Goal: Check status: Check status

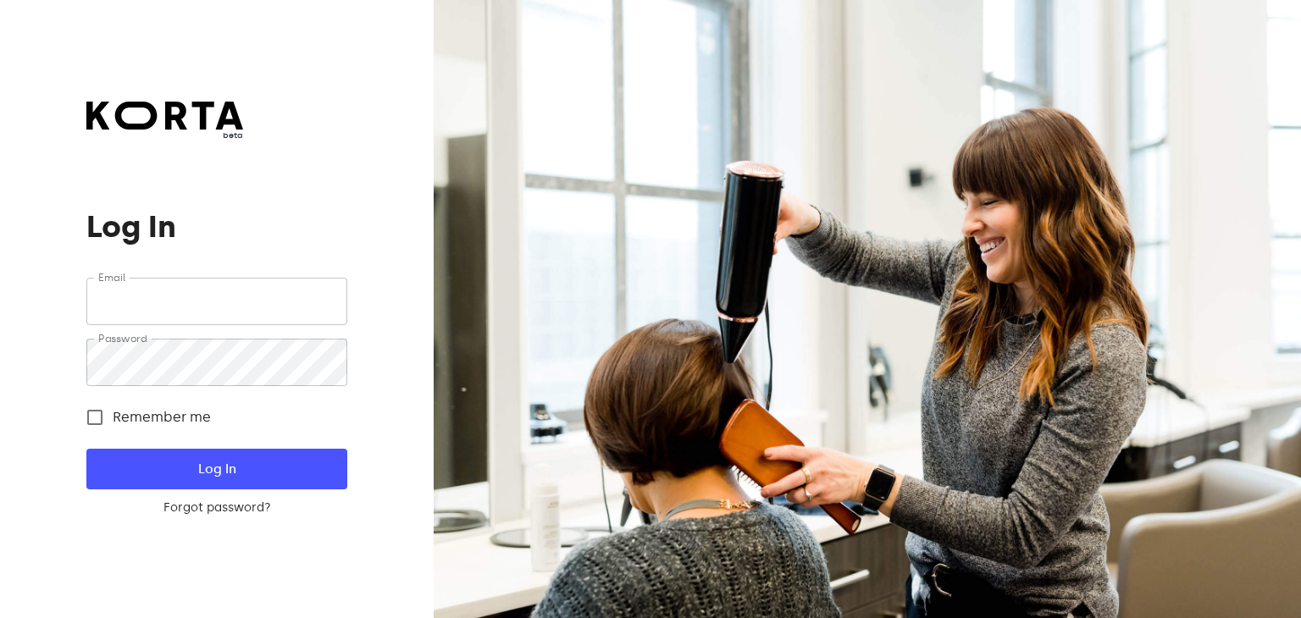
type input "sveiki@oxyklinika.lt"
click at [236, 464] on span "Log In" at bounding box center [216, 469] width 206 height 22
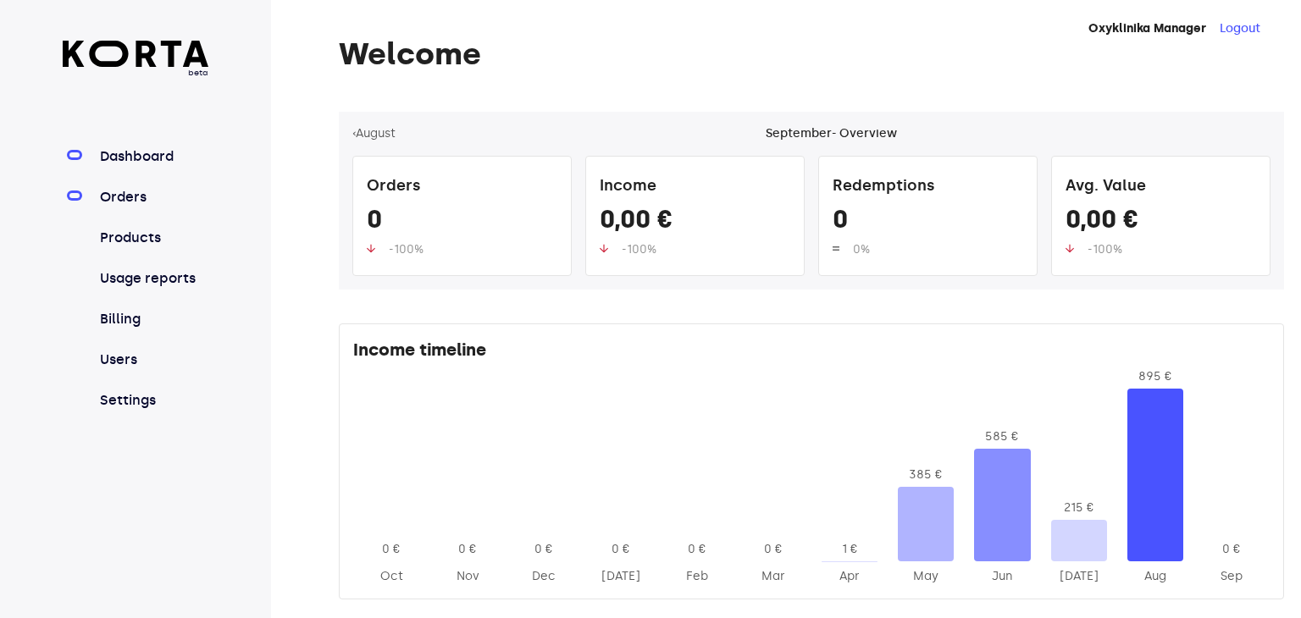
click at [125, 196] on link "Orders" at bounding box center [153, 197] width 113 height 20
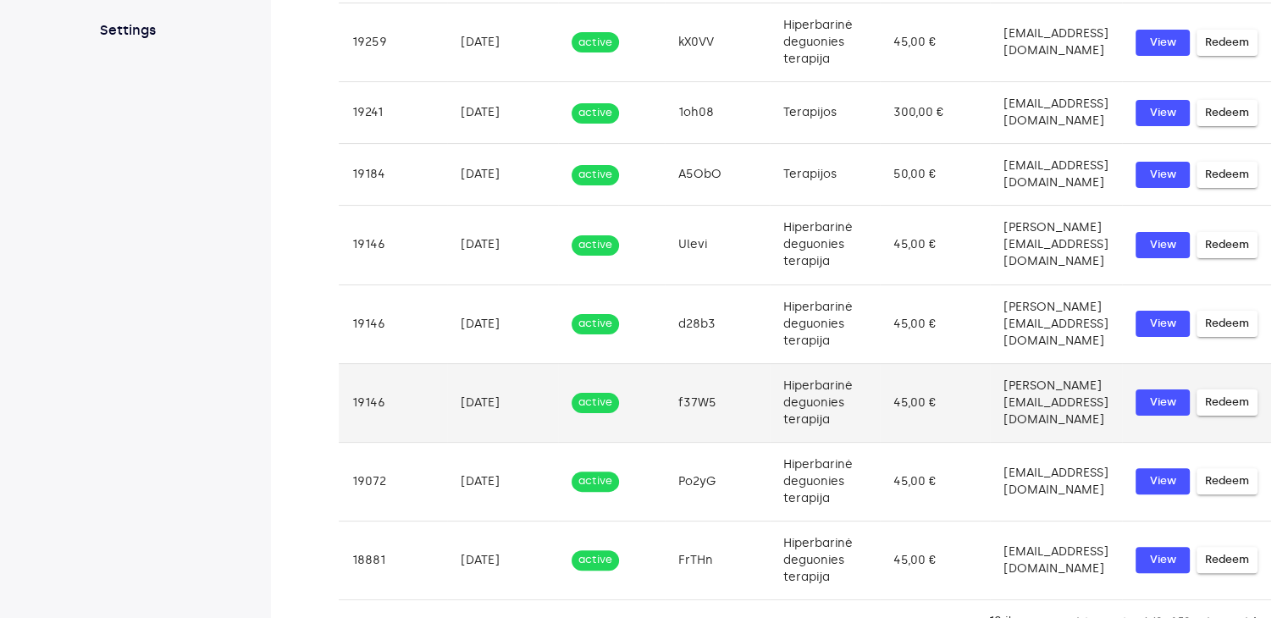
scroll to position [379, 0]
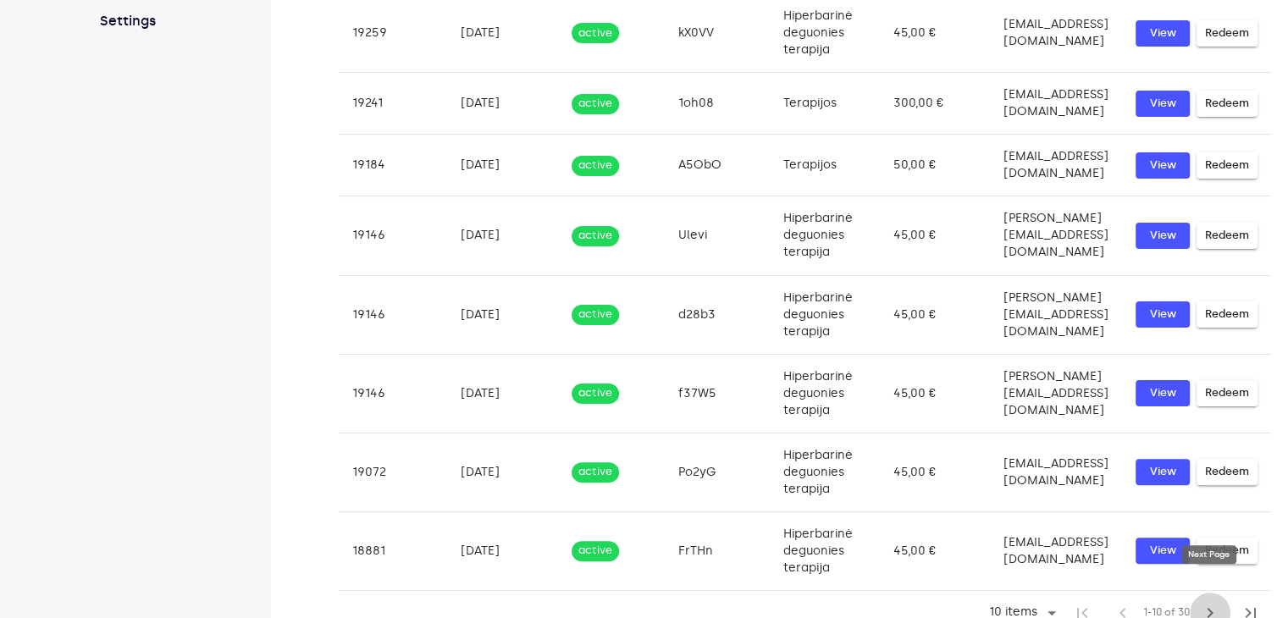
click at [1210, 603] on span "chevron_right" at bounding box center [1210, 613] width 20 height 20
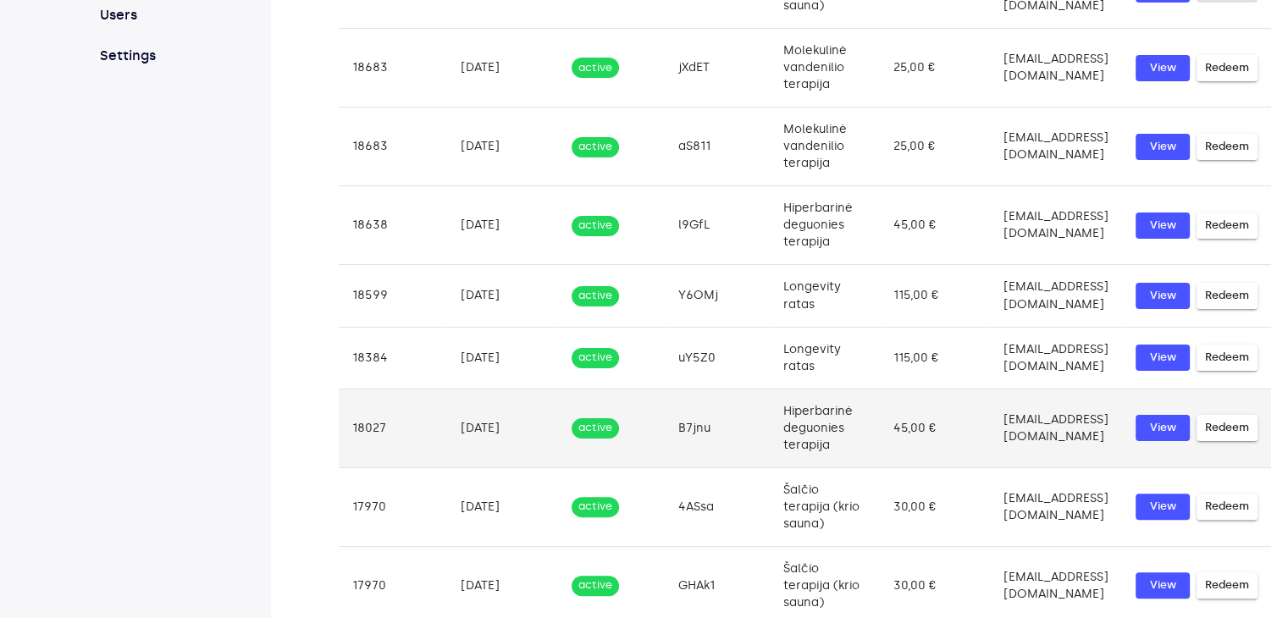
scroll to position [395, 0]
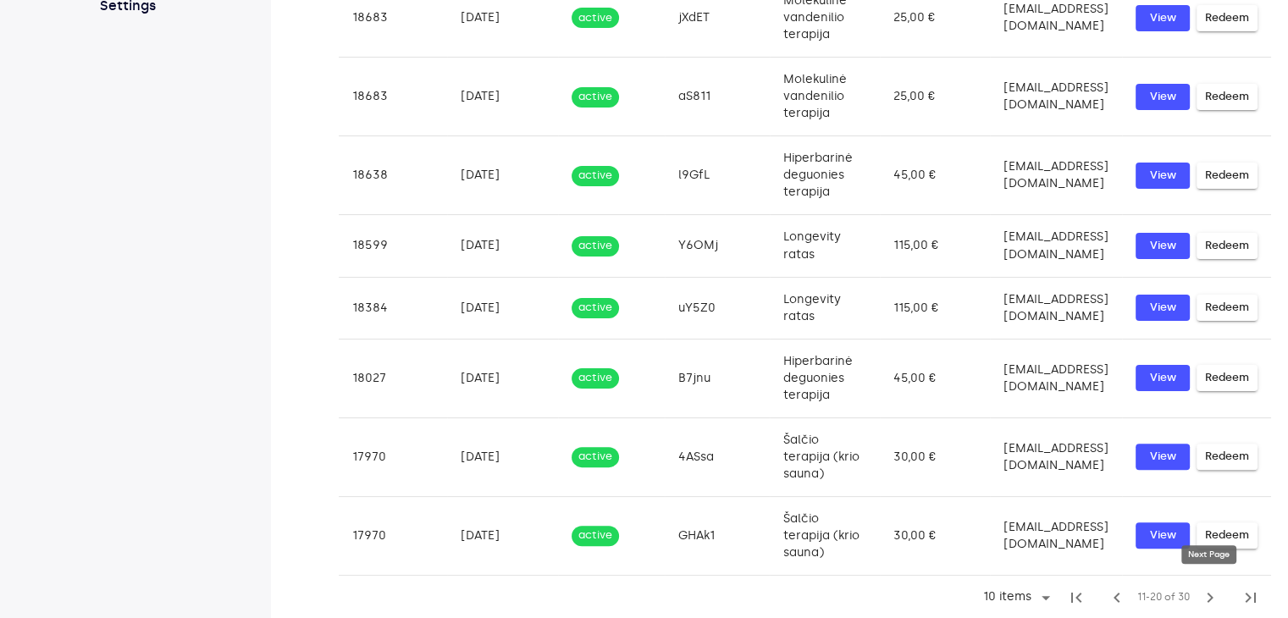
click at [1208, 590] on span "chevron_right" at bounding box center [1210, 598] width 20 height 20
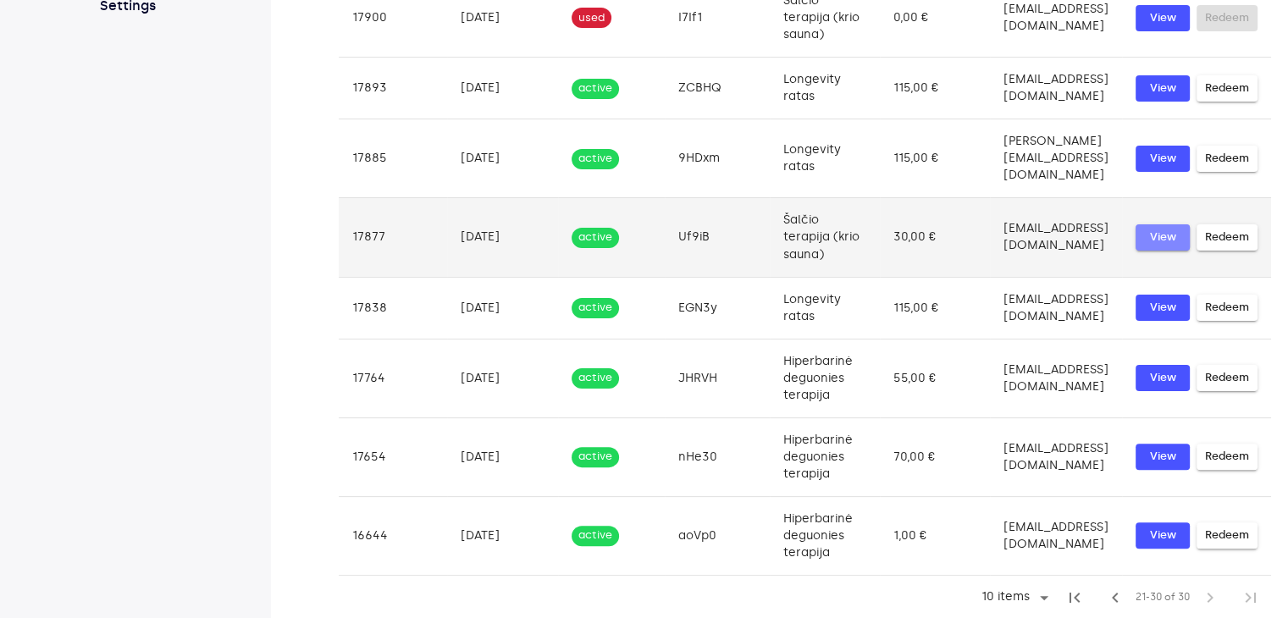
click at [1163, 247] on span "View" at bounding box center [1162, 237] width 37 height 19
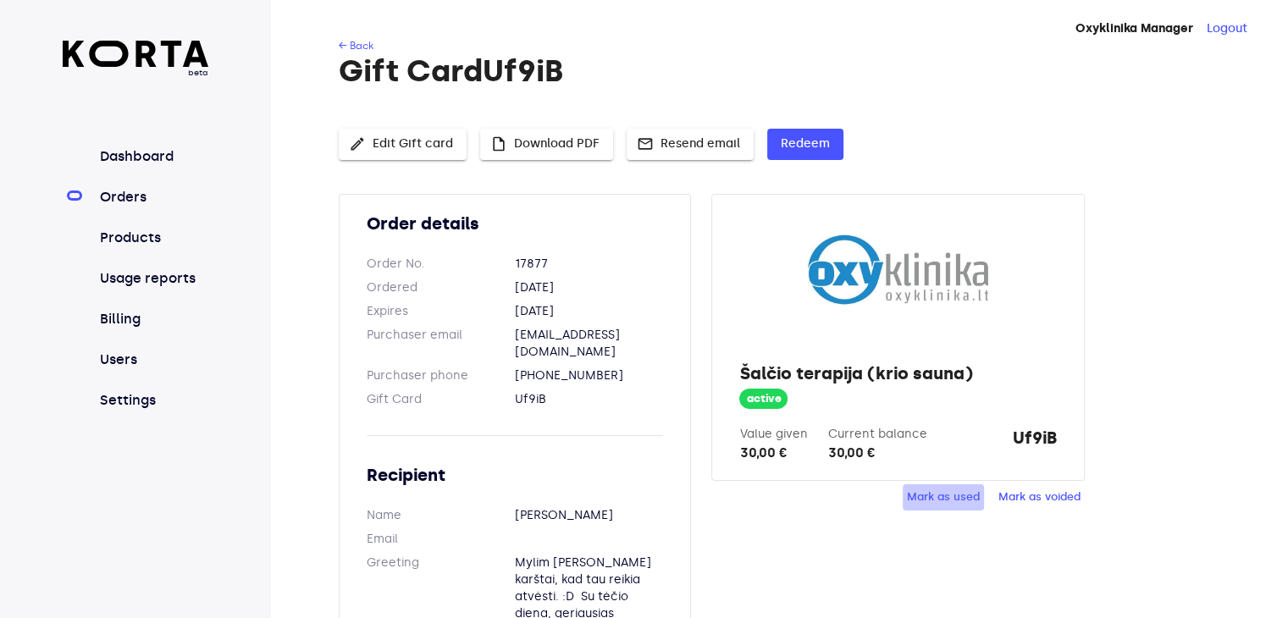
click at [929, 498] on span "Mark as used" at bounding box center [943, 497] width 73 height 19
